Goal: Book appointment/travel/reservation

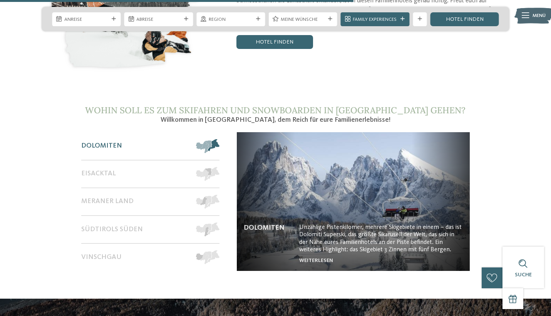
scroll to position [1191, 0]
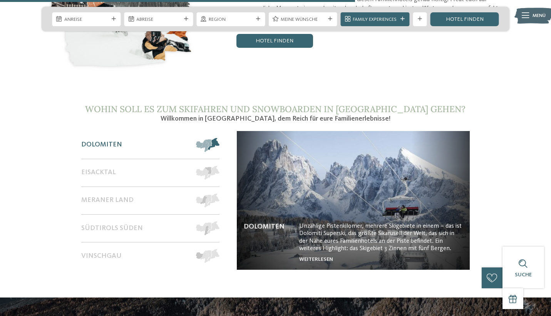
click at [219, 138] on span at bounding box center [219, 145] width 0 height 14
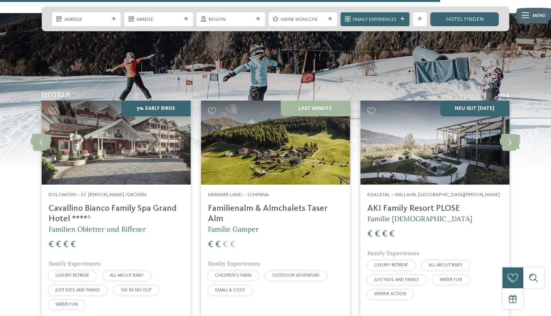
scroll to position [1477, 0]
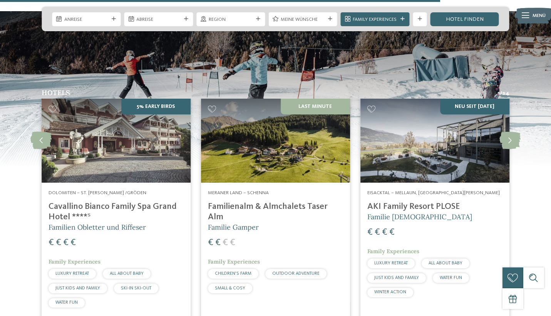
click at [445, 201] on h4 "AKI Family Resort PLOSE" at bounding box center [434, 206] width 135 height 10
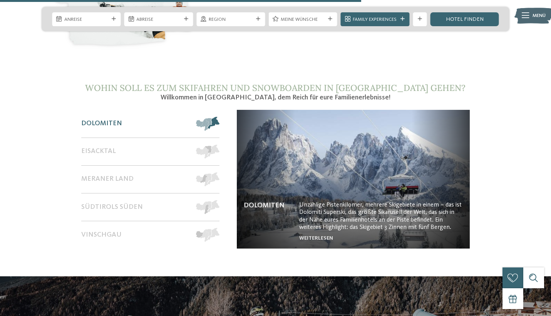
scroll to position [1214, 0]
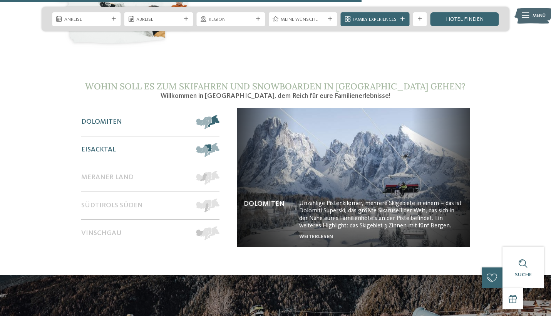
click at [219, 143] on span at bounding box center [219, 150] width 0 height 14
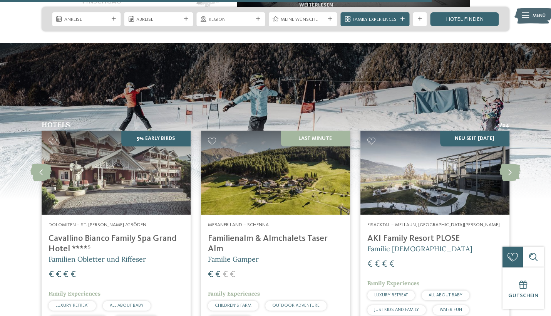
scroll to position [1450, 0]
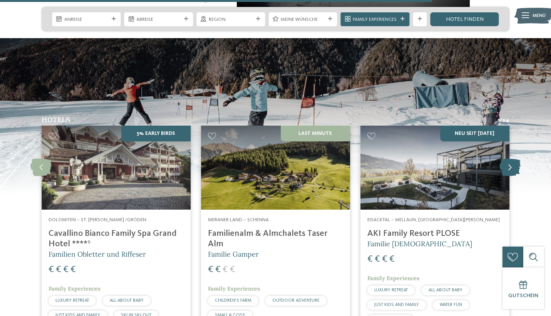
click at [505, 159] on icon at bounding box center [510, 167] width 21 height 17
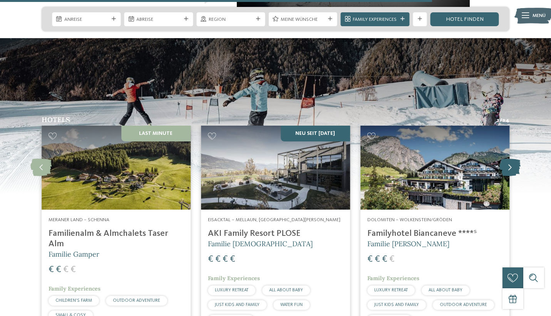
click at [508, 159] on icon at bounding box center [510, 167] width 21 height 17
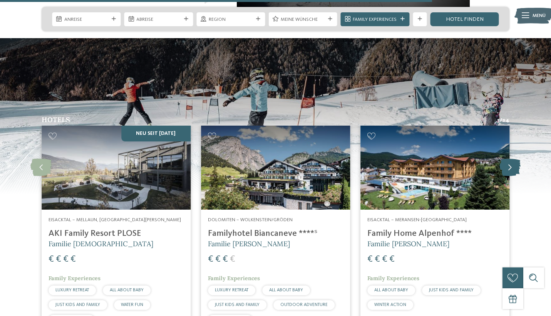
click at [507, 159] on icon at bounding box center [510, 167] width 21 height 17
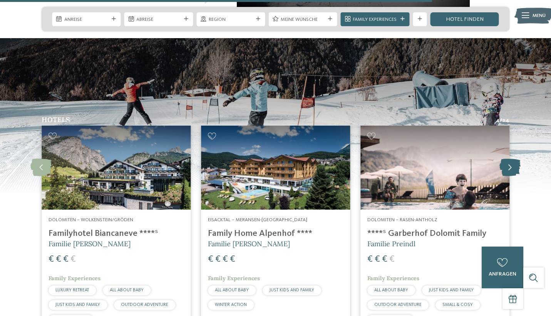
click at [507, 159] on icon at bounding box center [510, 167] width 21 height 17
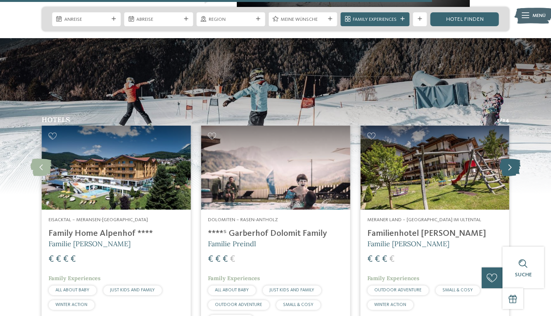
click at [507, 159] on icon at bounding box center [510, 167] width 21 height 17
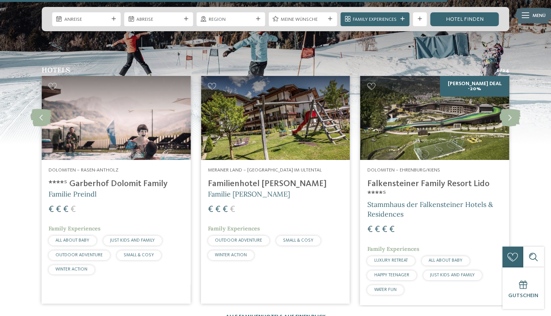
scroll to position [1500, 0]
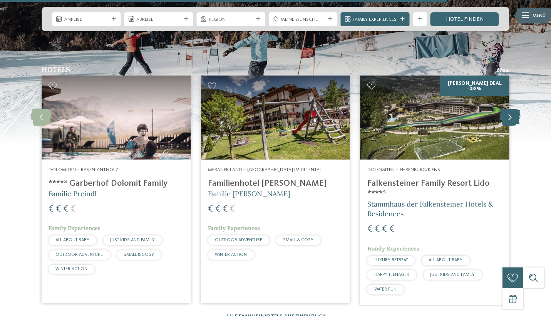
click at [508, 109] on icon at bounding box center [510, 117] width 21 height 17
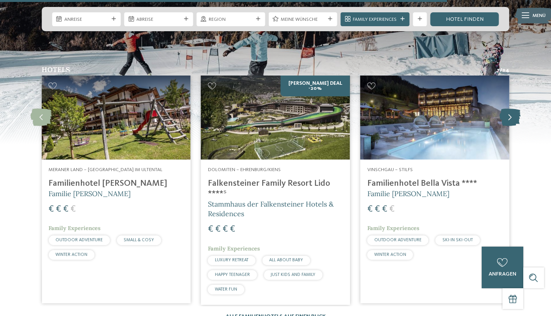
click at [511, 109] on icon at bounding box center [510, 117] width 21 height 17
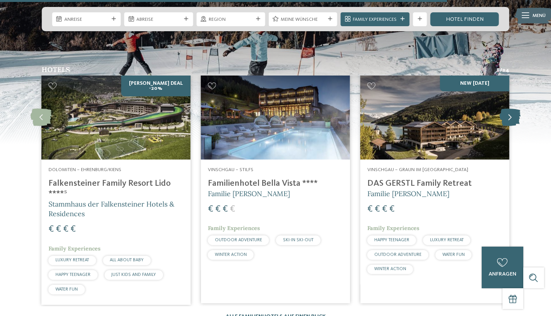
click at [511, 109] on icon at bounding box center [510, 117] width 21 height 17
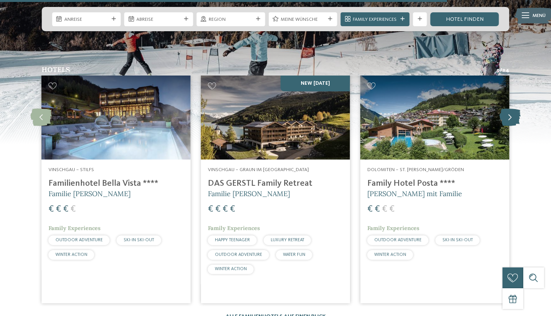
click at [510, 109] on icon at bounding box center [510, 117] width 21 height 17
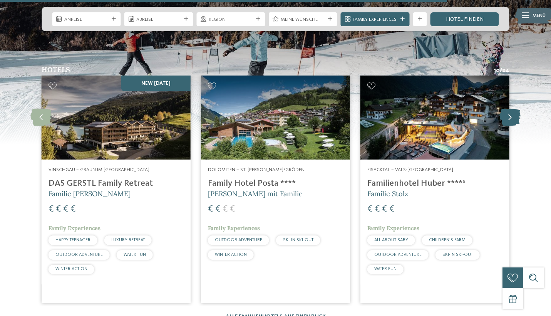
click at [511, 109] on icon at bounding box center [510, 117] width 21 height 17
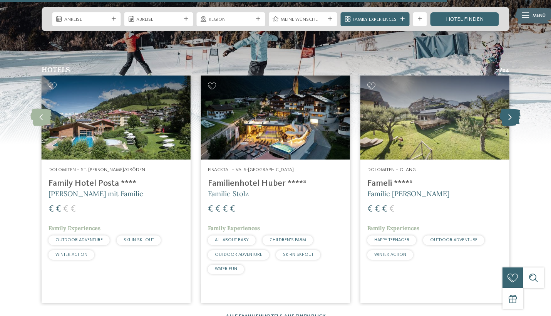
click at [511, 109] on icon at bounding box center [510, 117] width 21 height 17
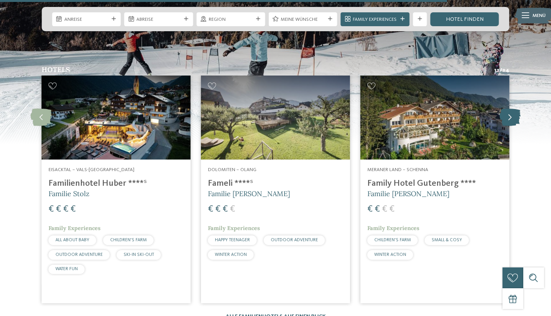
click at [511, 109] on icon at bounding box center [510, 117] width 21 height 17
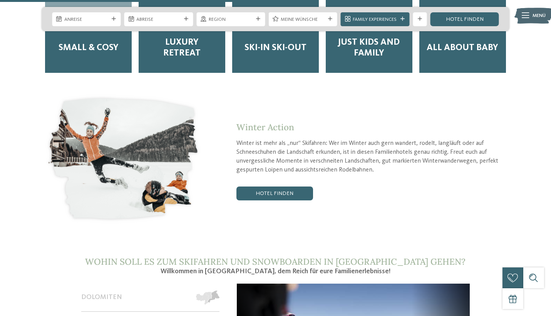
scroll to position [1041, 0]
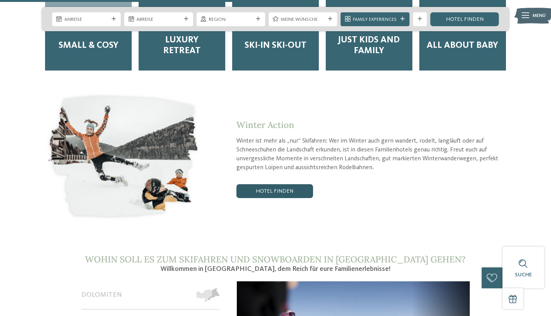
click at [305, 184] on link "Hotel finden" at bounding box center [274, 191] width 76 height 14
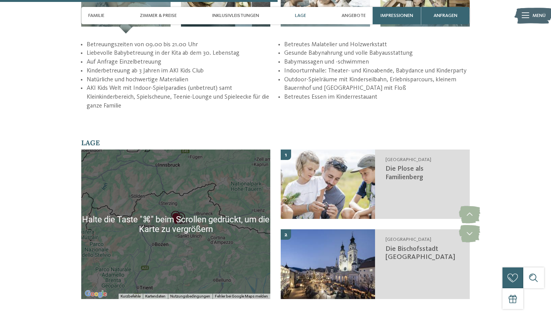
scroll to position [1214, 0]
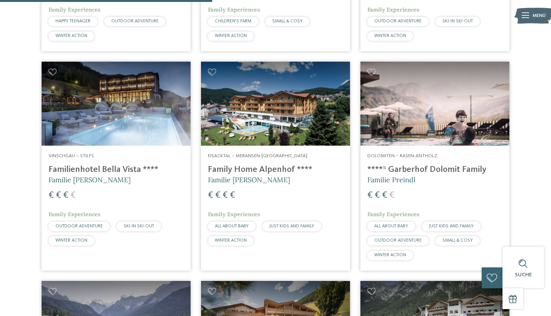
scroll to position [645, 0]
